Goal: Check status: Check status

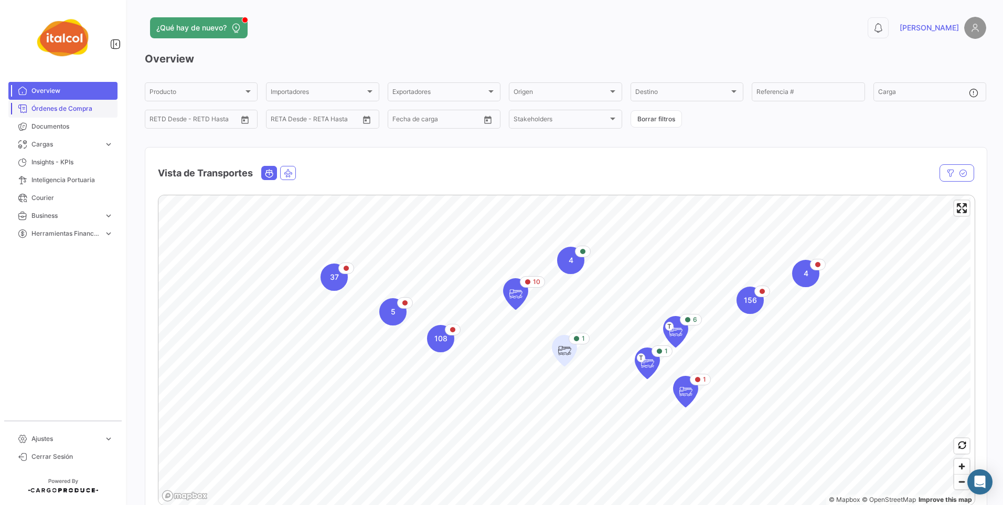
click at [40, 107] on span "Órdenes de Compra" at bounding box center [72, 108] width 82 height 9
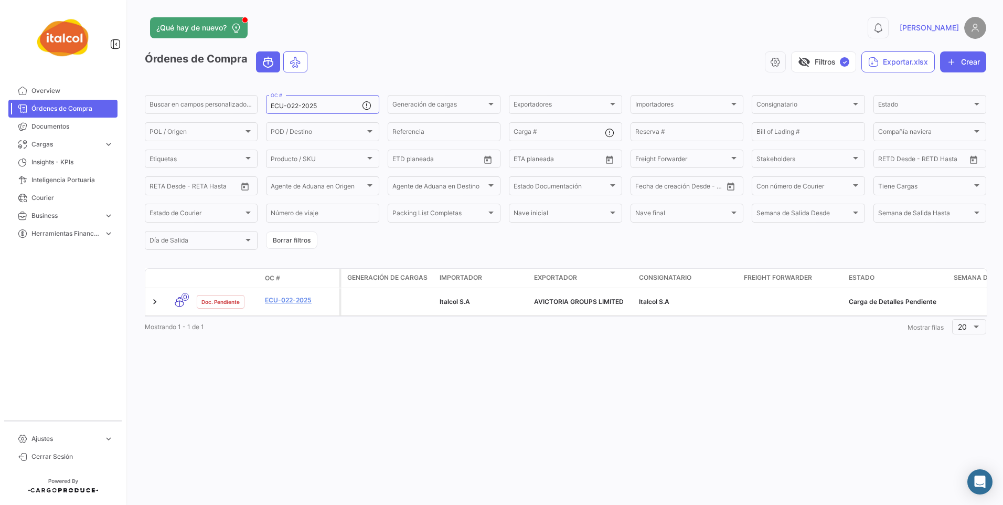
click at [490, 418] on div "¿Qué hay de nuevo? 0 [PERSON_NAME] de Compra visibility_off Filtros ✓ Exportar.…" at bounding box center [565, 252] width 875 height 505
click at [53, 90] on span "Overview" at bounding box center [72, 90] width 82 height 9
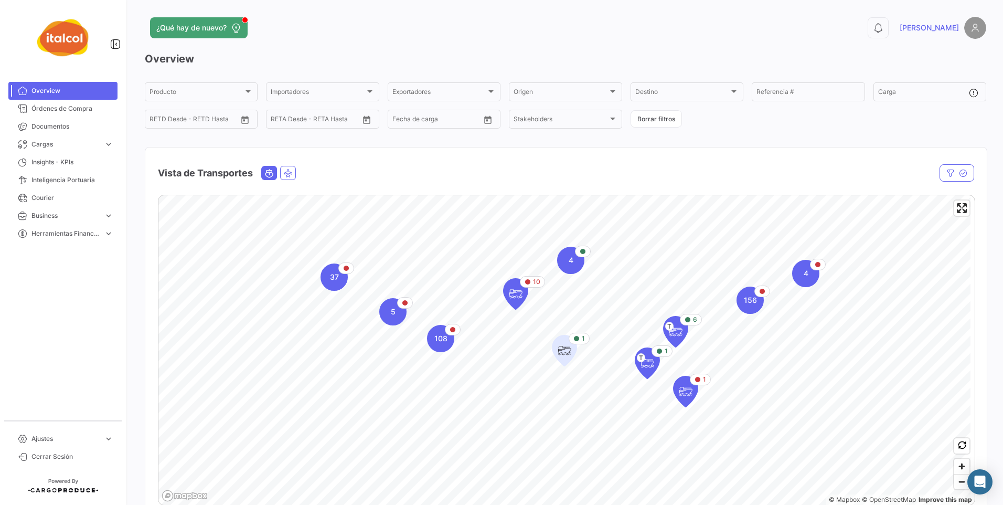
click at [104, 326] on mat-nav-list "Overview Órdenes de Compra Documentos Cargas expand_more Cargas Aéreas Cargas M…" at bounding box center [63, 247] width 126 height 338
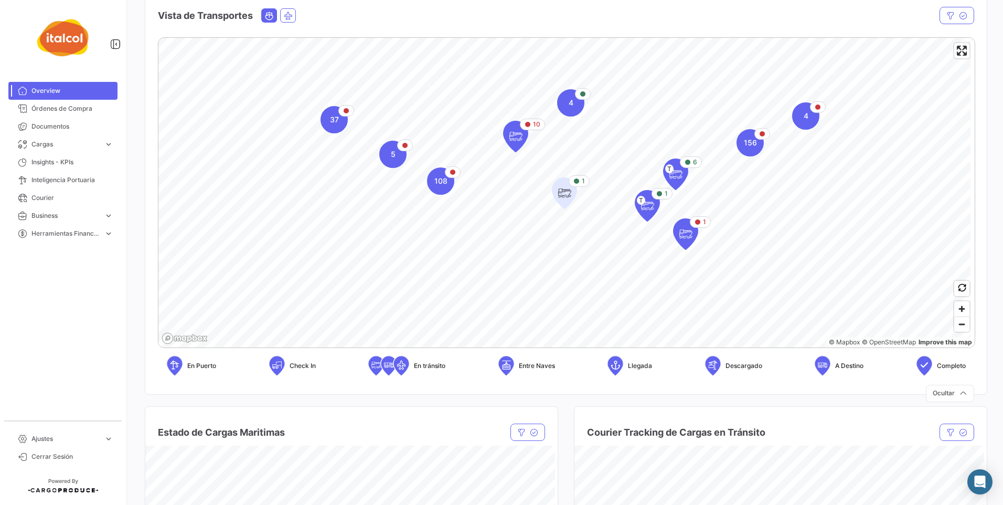
scroll to position [315, 0]
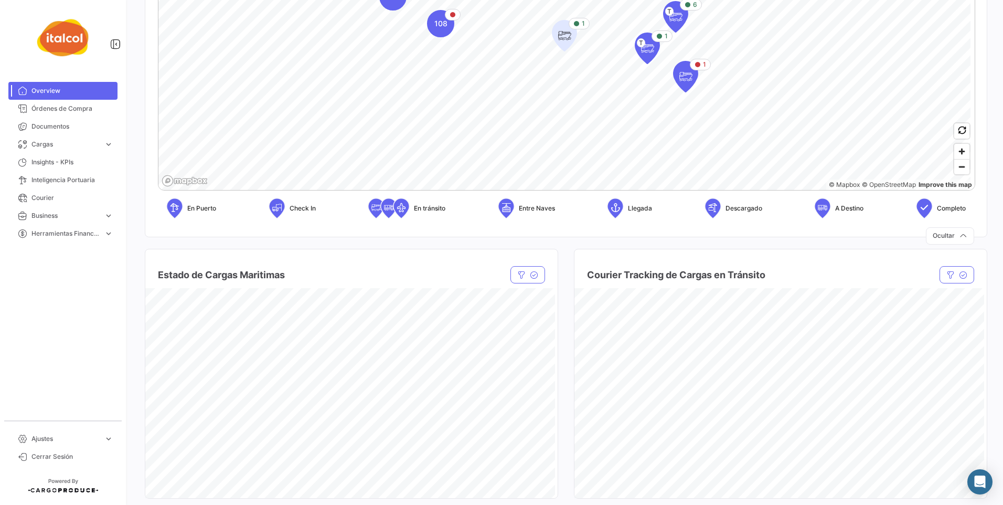
drag, startPoint x: 45, startPoint y: 109, endPoint x: 130, endPoint y: 123, distance: 85.7
click at [45, 109] on span "Órdenes de Compra" at bounding box center [72, 108] width 82 height 9
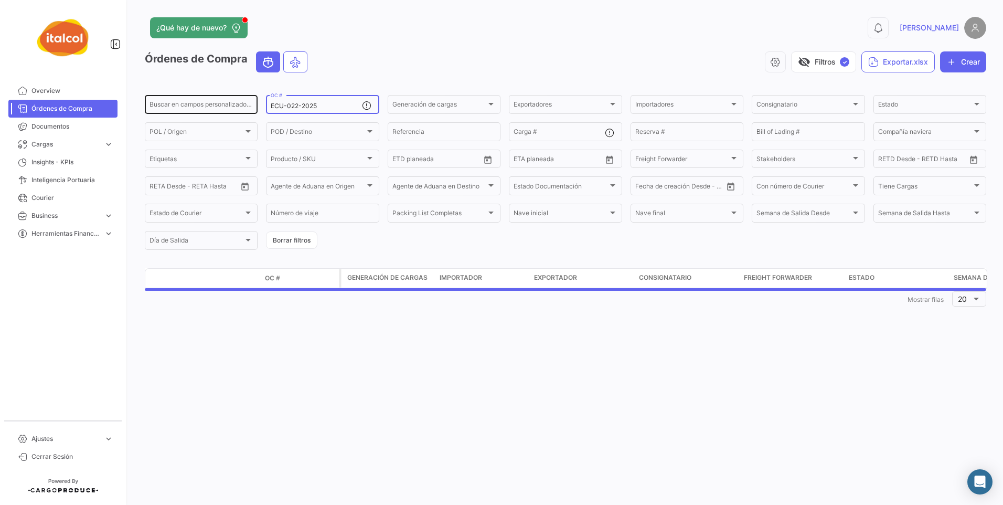
drag, startPoint x: 317, startPoint y: 105, endPoint x: 201, endPoint y: 102, distance: 115.5
click at [0, 0] on div "Buscar en campos personalizados... ECU-022-2025 OC # Generación de cargas Gener…" at bounding box center [0, 0] width 0 height 0
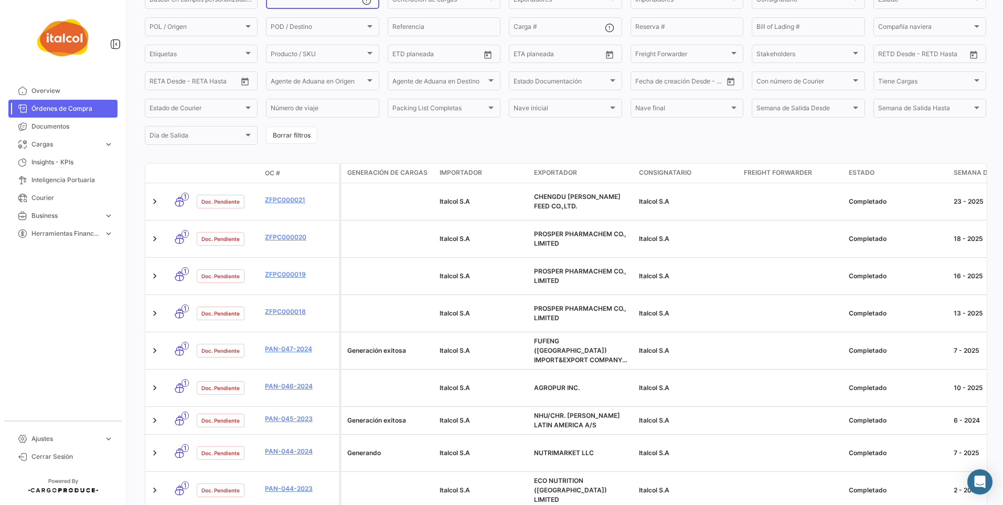
scroll to position [52, 0]
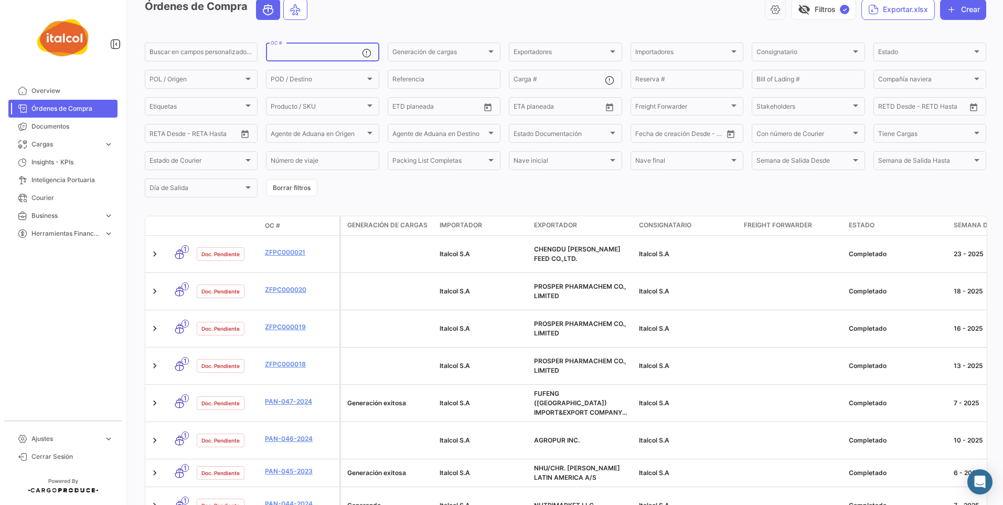
paste input "PAN-017-2025"
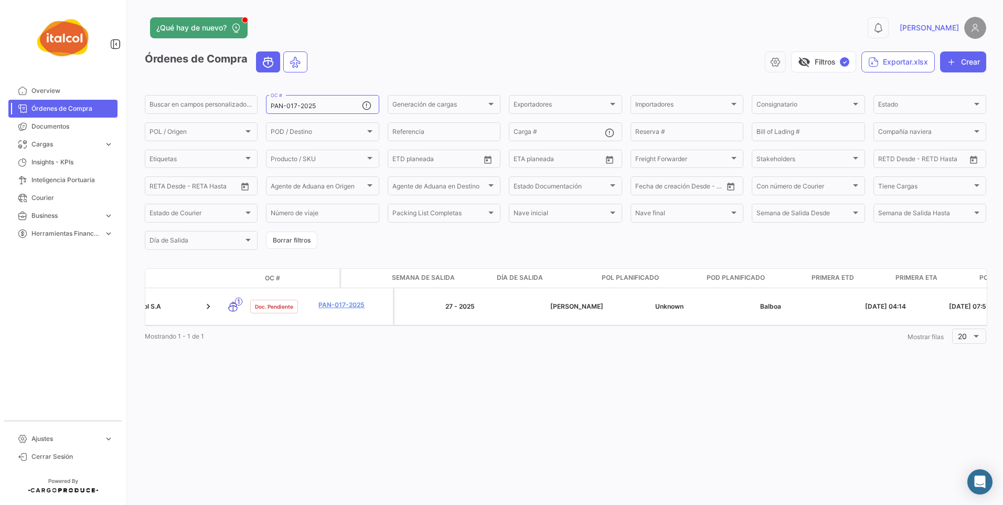
scroll to position [0, 584]
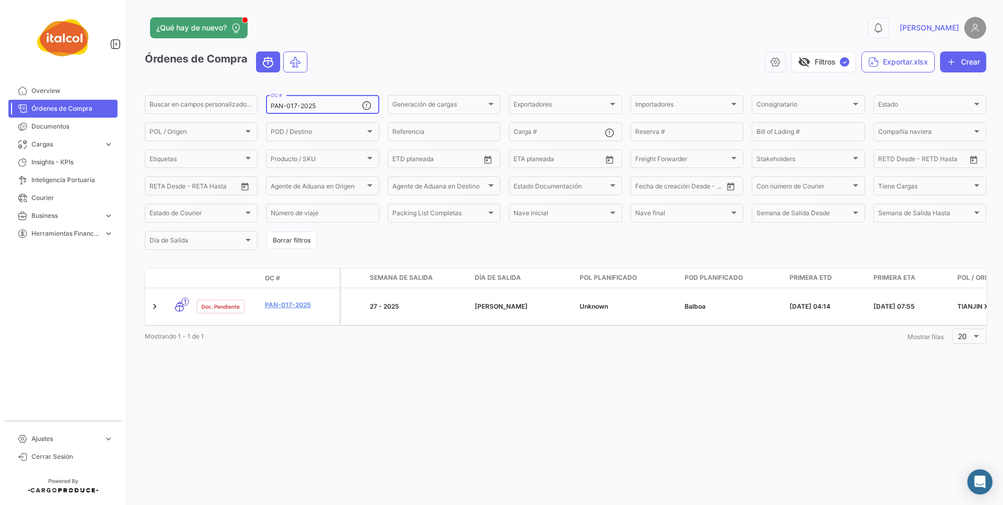
click at [312, 103] on div "PAN-017-2025 OC #" at bounding box center [316, 103] width 91 height 20
drag, startPoint x: 318, startPoint y: 105, endPoint x: 153, endPoint y: 95, distance: 165.6
click at [0, 0] on div "Buscar en [PERSON_NAME] personalizados... PAN-017-2025 OC # Generación [PERSON_…" at bounding box center [0, 0] width 0 height 0
paste input "FZPC000768"
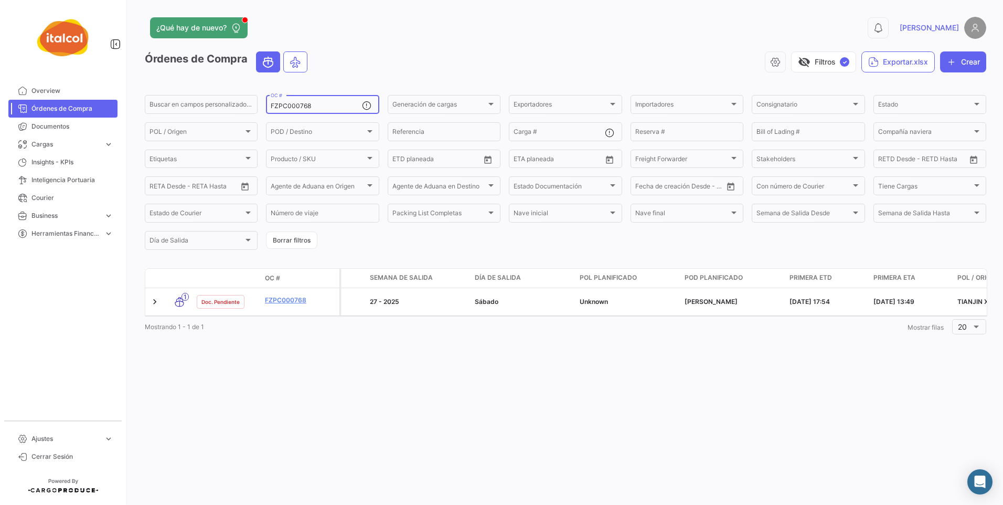
type input "FZPC000768"
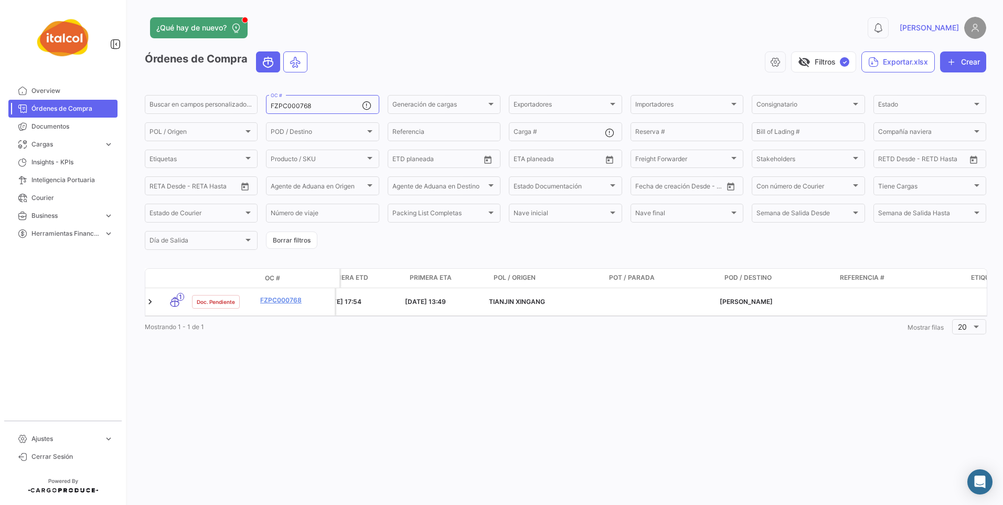
scroll to position [0, 1048]
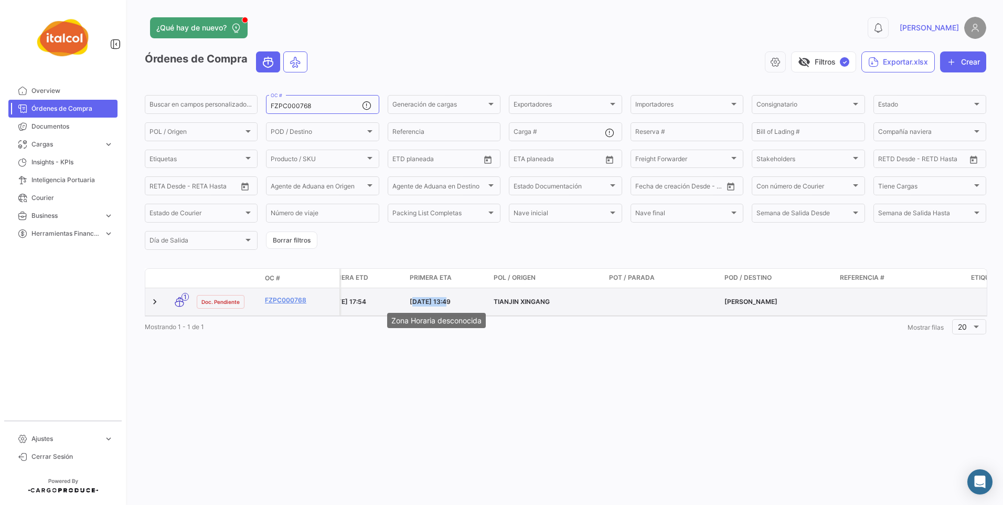
drag, startPoint x: 408, startPoint y: 302, endPoint x: 445, endPoint y: 302, distance: 37.3
click at [445, 302] on datatable-body-cell "[DATE] 13:49" at bounding box center [448, 301] width 84 height 27
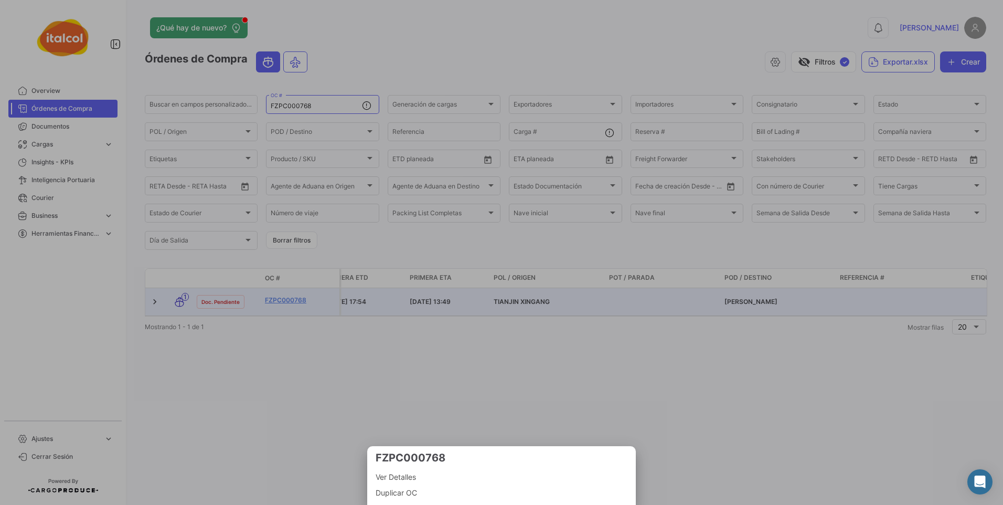
click at [554, 367] on div at bounding box center [501, 252] width 1003 height 505
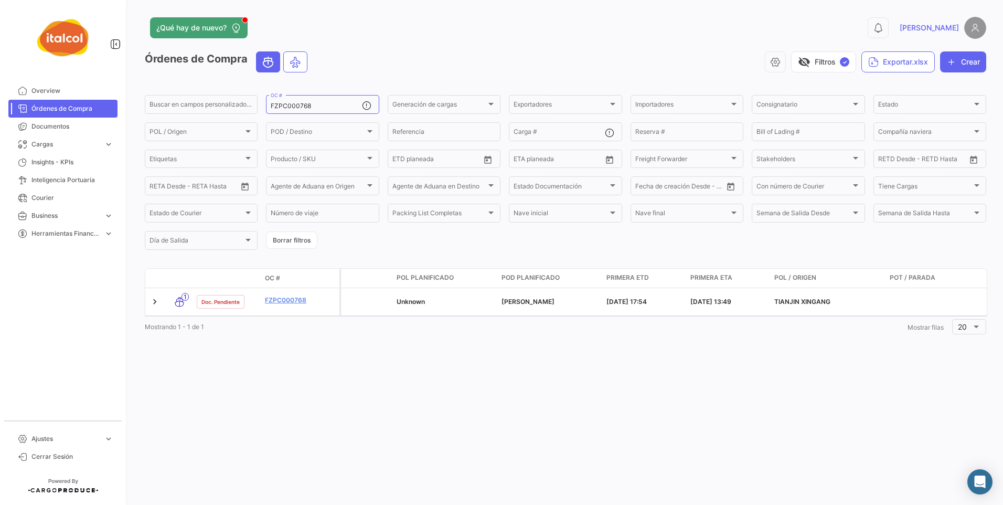
scroll to position [0, 843]
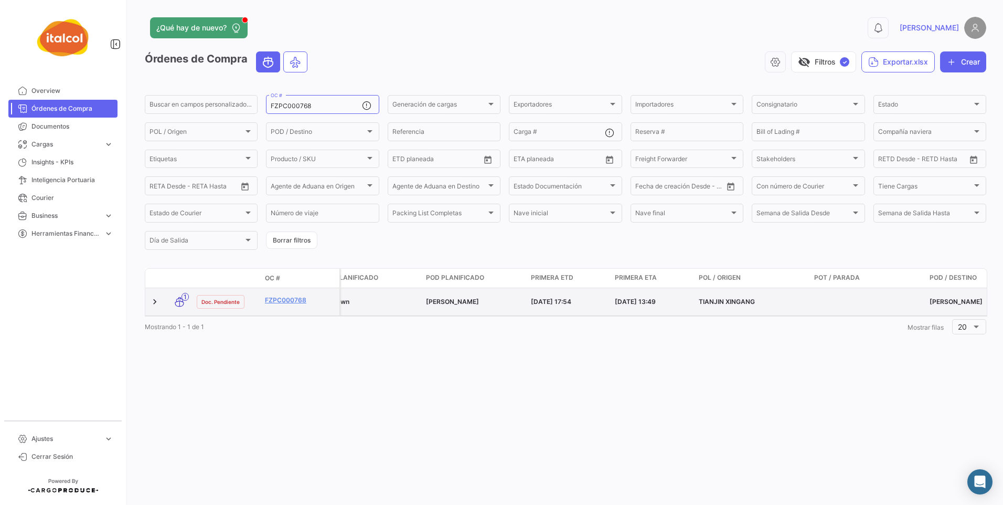
drag, startPoint x: 531, startPoint y: 300, endPoint x: 588, endPoint y: 299, distance: 57.2
click at [588, 299] on div "[DATE] 17:54" at bounding box center [569, 301] width 76 height 9
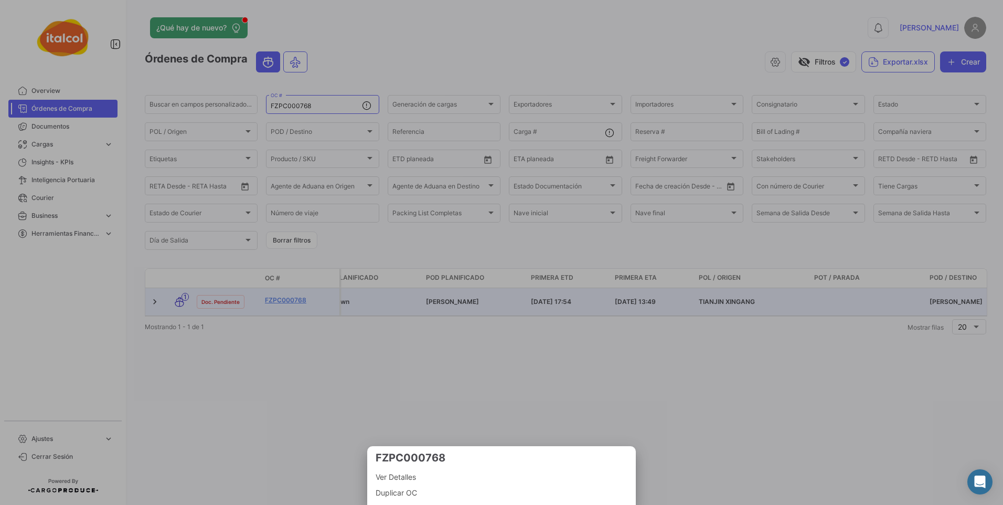
drag, startPoint x: 588, startPoint y: 299, endPoint x: 601, endPoint y: 344, distance: 47.4
click at [601, 344] on div at bounding box center [501, 252] width 1003 height 505
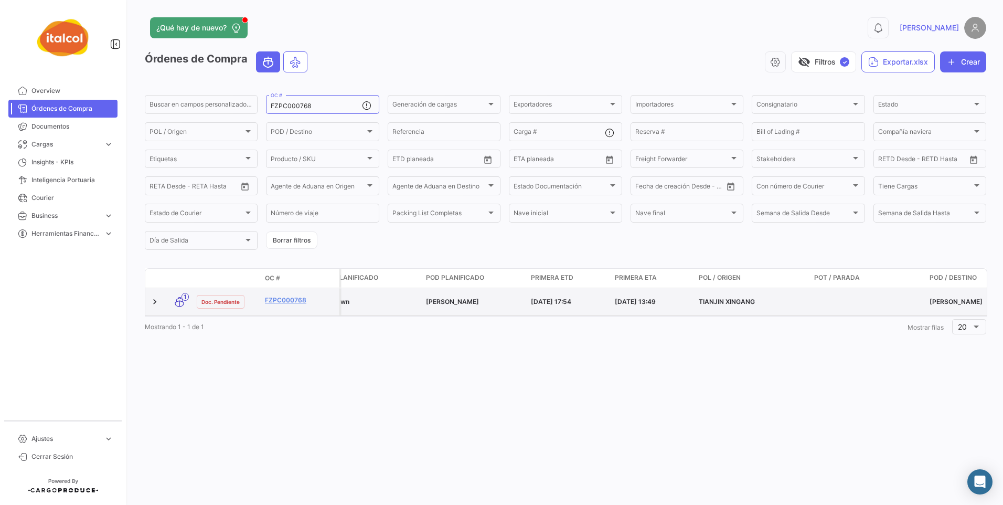
drag, startPoint x: 614, startPoint y: 302, endPoint x: 668, endPoint y: 296, distance: 54.4
click at [668, 296] on datatable-body-cell "[DATE] 13:49" at bounding box center [653, 301] width 84 height 27
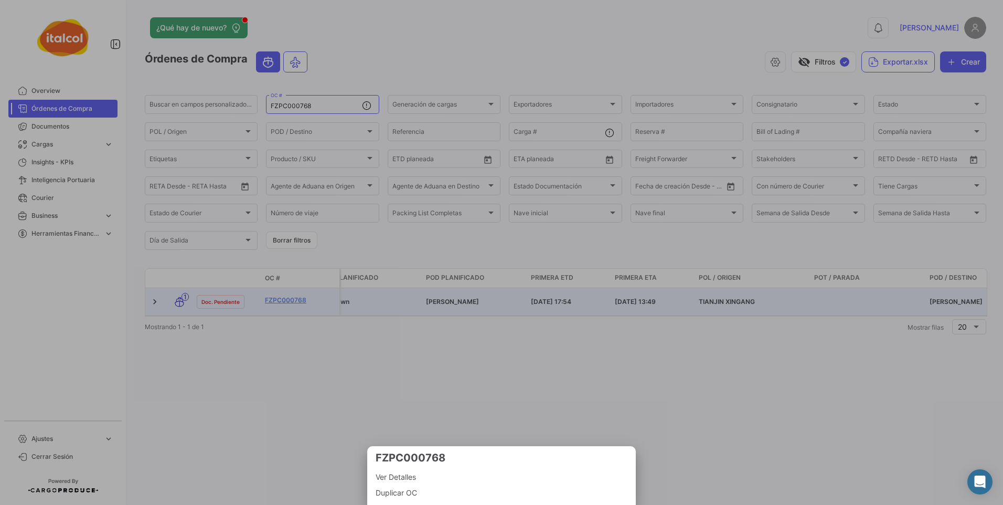
drag, startPoint x: 668, startPoint y: 296, endPoint x: 645, endPoint y: 353, distance: 61.5
click at [645, 353] on div at bounding box center [501, 252] width 1003 height 505
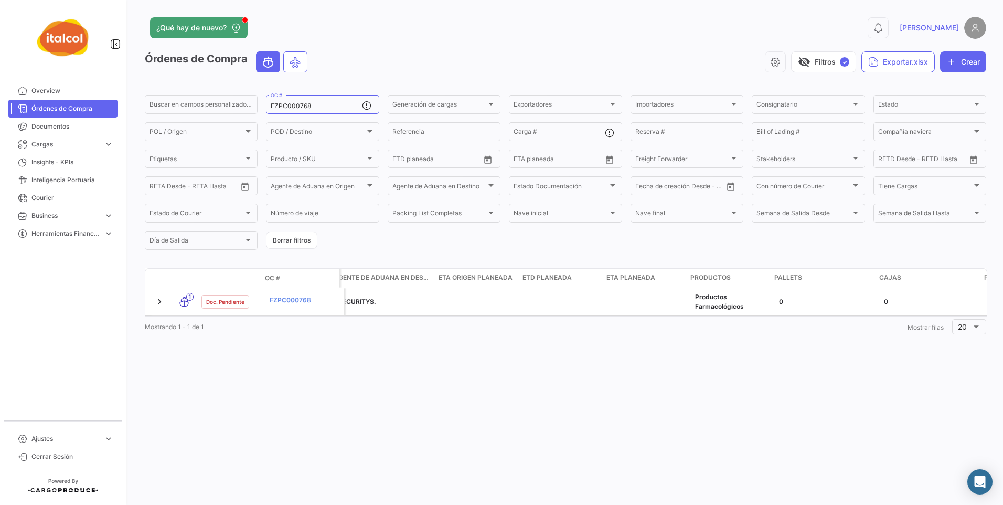
scroll to position [0, 1882]
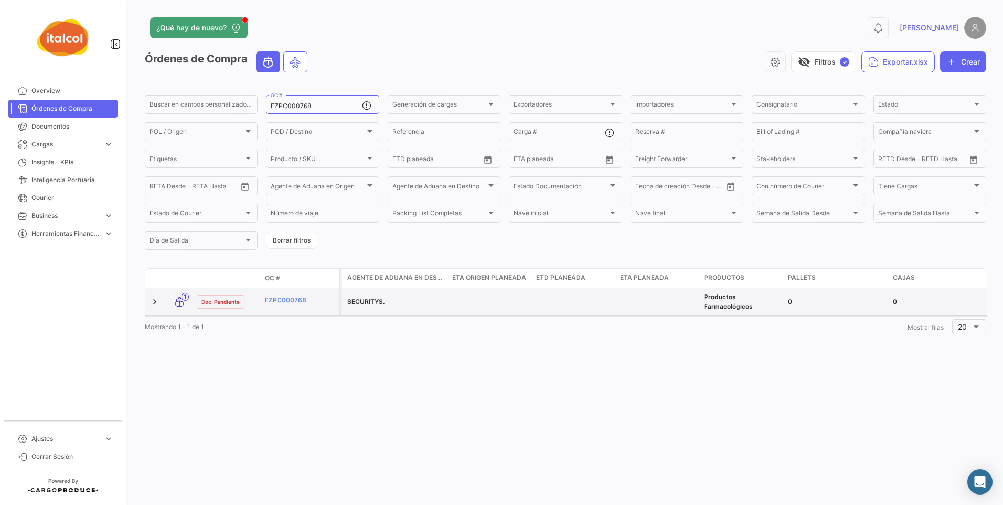
drag, startPoint x: 480, startPoint y: 294, endPoint x: 556, endPoint y: 295, distance: 75.6
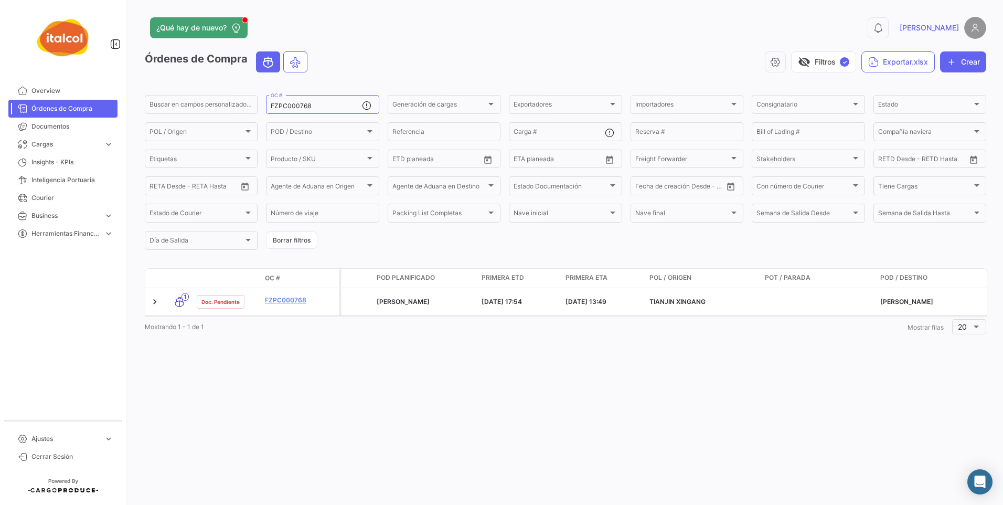
scroll to position [0, 896]
click at [972, 27] on img at bounding box center [975, 28] width 22 height 22
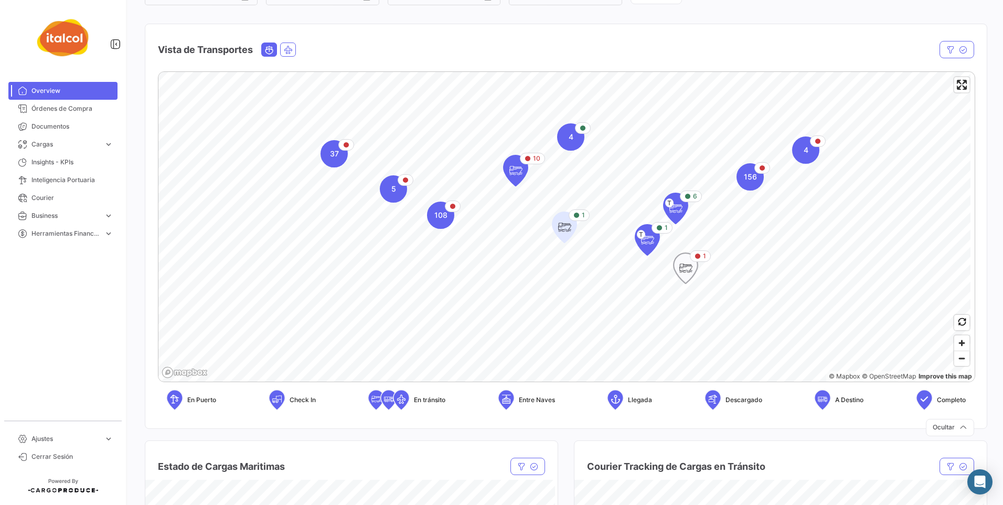
scroll to position [105, 0]
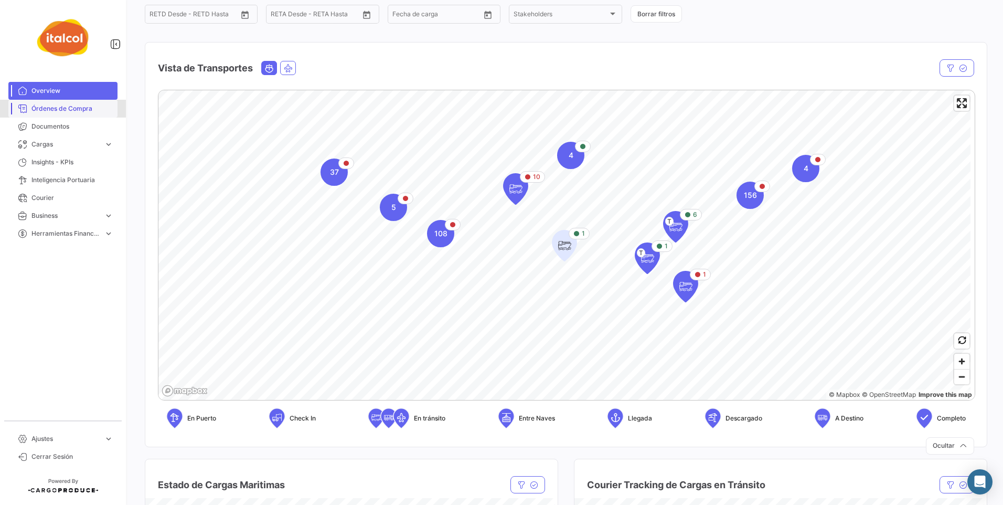
click at [58, 107] on span "Órdenes de Compra" at bounding box center [72, 108] width 82 height 9
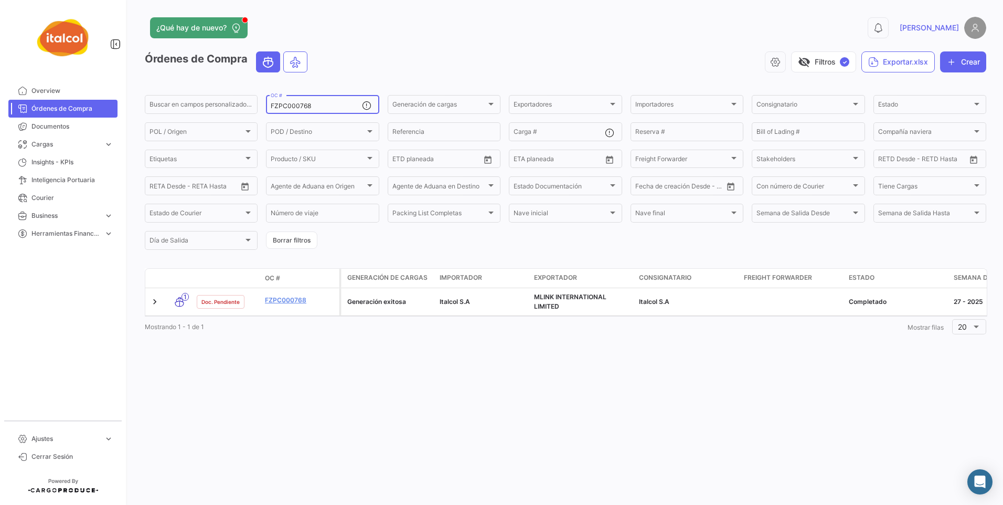
click at [300, 104] on input "FZPC000768" at bounding box center [316, 105] width 91 height 7
click at [46, 121] on link "Documentos" at bounding box center [62, 127] width 109 height 18
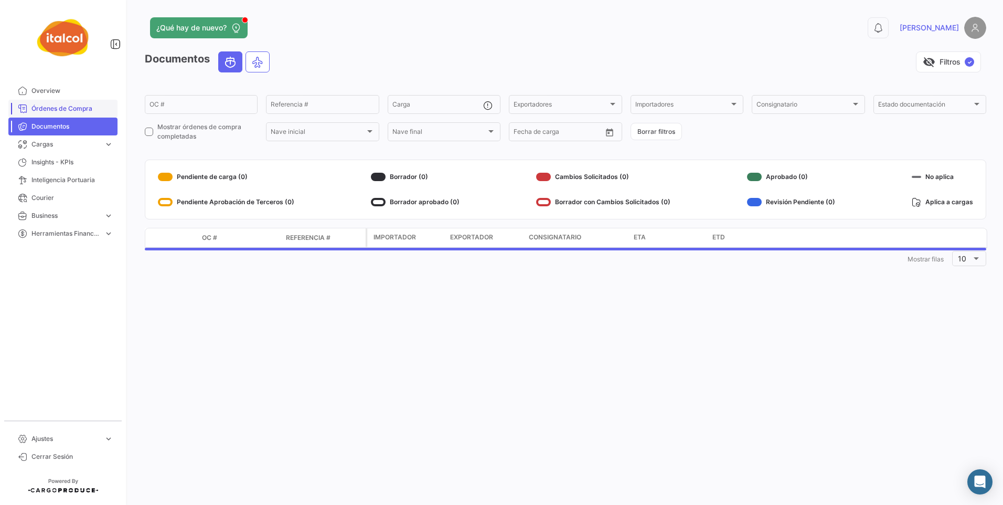
click at [58, 108] on span "Órdenes de Compra" at bounding box center [72, 108] width 82 height 9
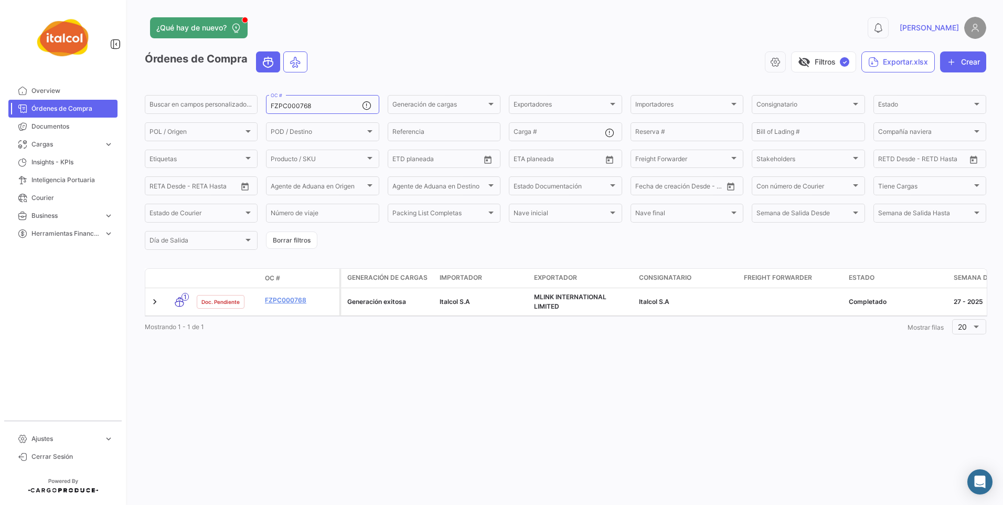
click at [539, 65] on div "visibility_off Filtros ✓ Exportar.xlsx Crear" at bounding box center [651, 61] width 671 height 21
